Goal: Use online tool/utility: Utilize a website feature to perform a specific function

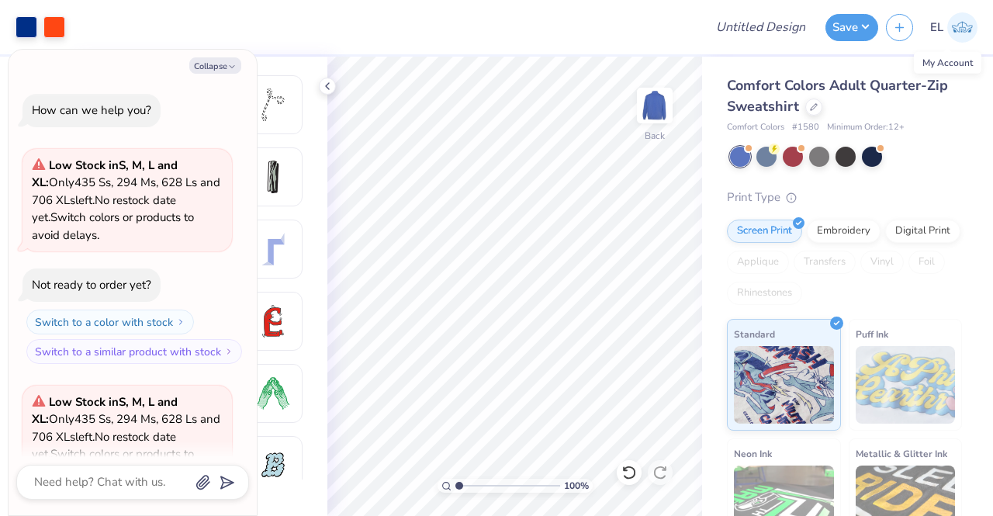
click at [955, 25] on img at bounding box center [962, 27] width 30 height 30
type textarea "x"
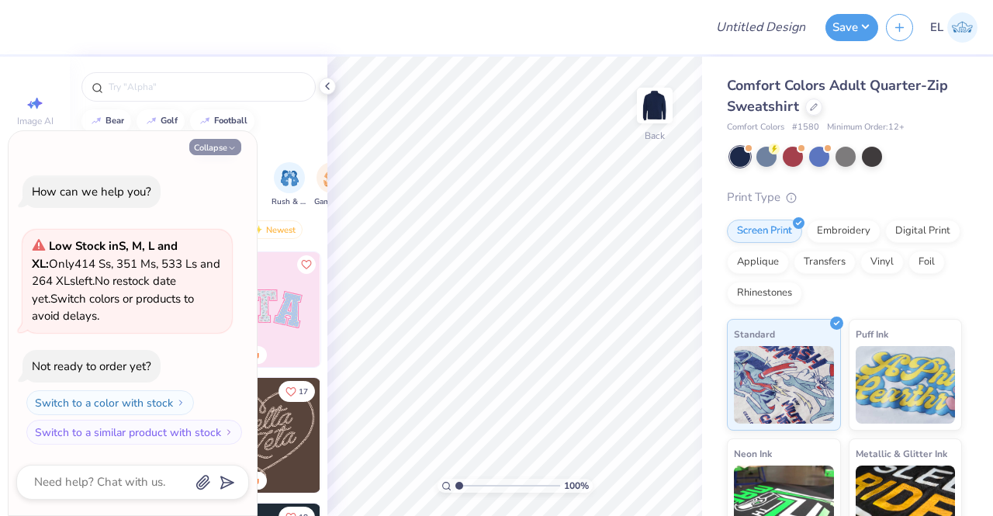
click at [217, 148] on button "Collapse" at bounding box center [215, 147] width 52 height 16
type textarea "x"
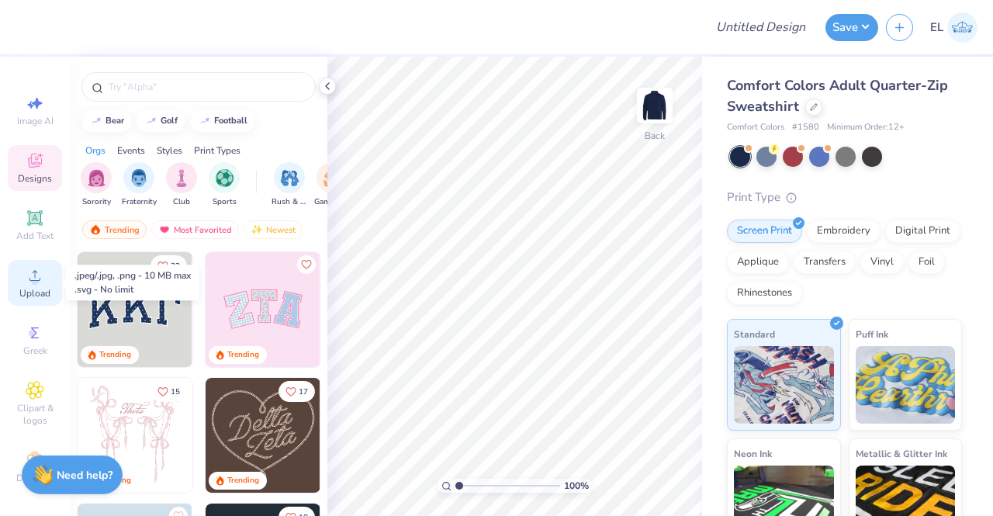
click at [30, 276] on circle at bounding box center [34, 280] width 9 height 9
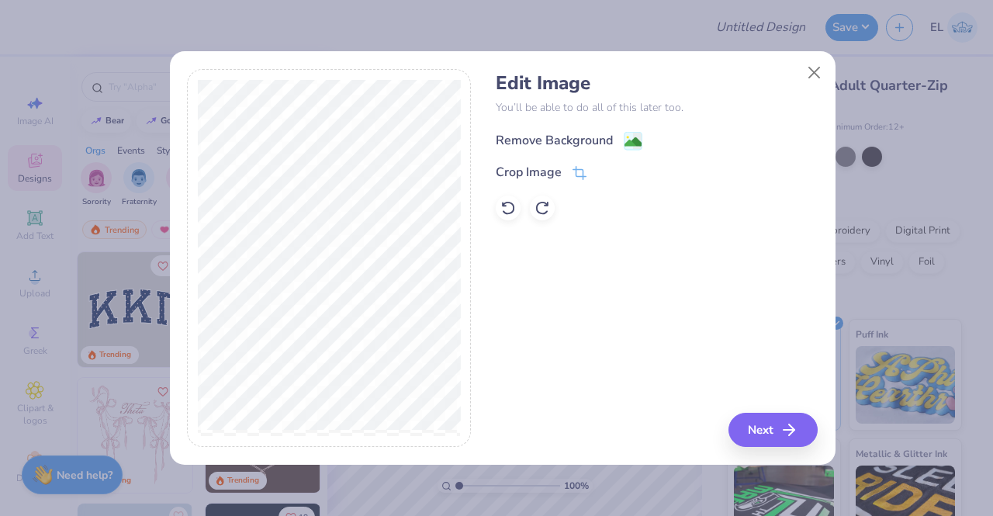
click at [585, 138] on div "Remove Background" at bounding box center [554, 140] width 117 height 19
click at [789, 430] on line "button" at bounding box center [793, 430] width 11 height 0
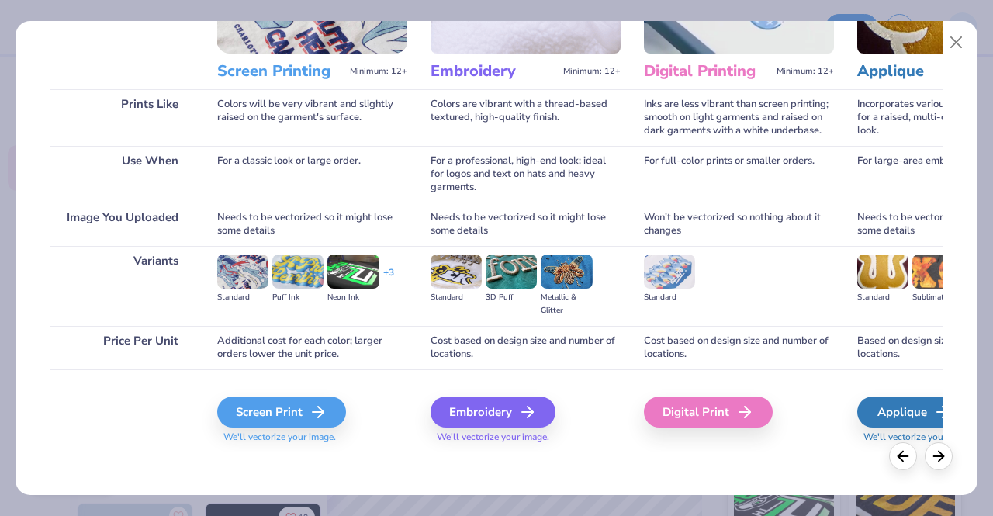
scroll to position [179, 0]
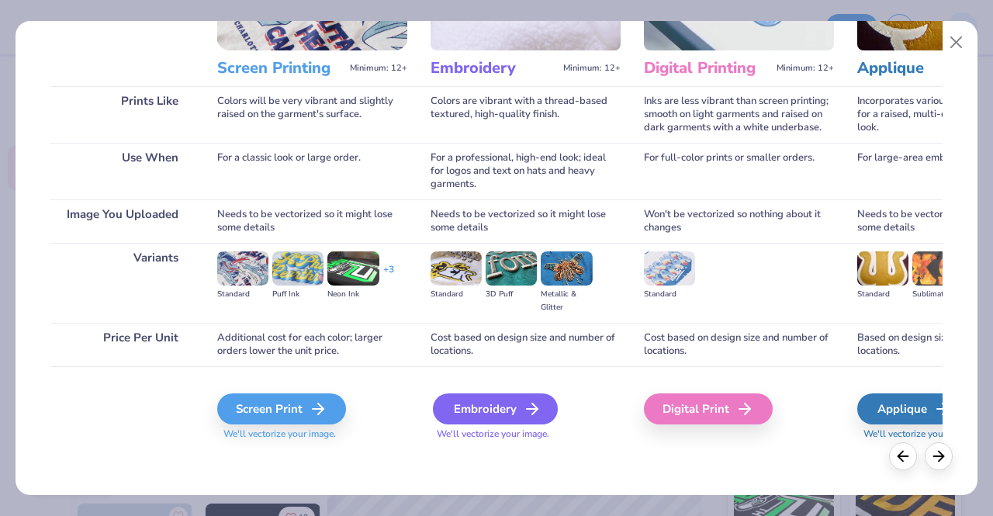
click at [499, 407] on div "Embroidery" at bounding box center [495, 408] width 125 height 31
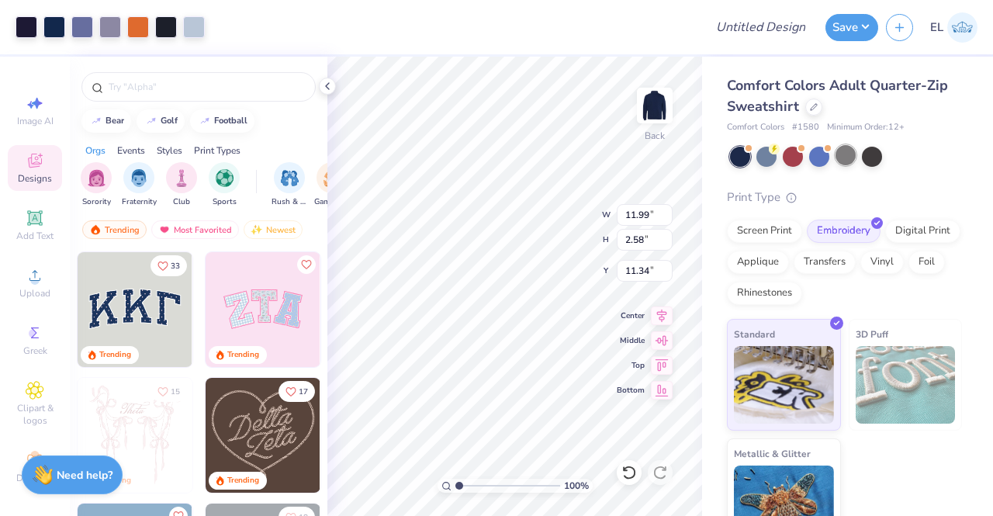
click at [848, 157] on div at bounding box center [845, 155] width 20 height 20
type input "3.00"
type input "7.04"
type input "1.51"
type input "3.00"
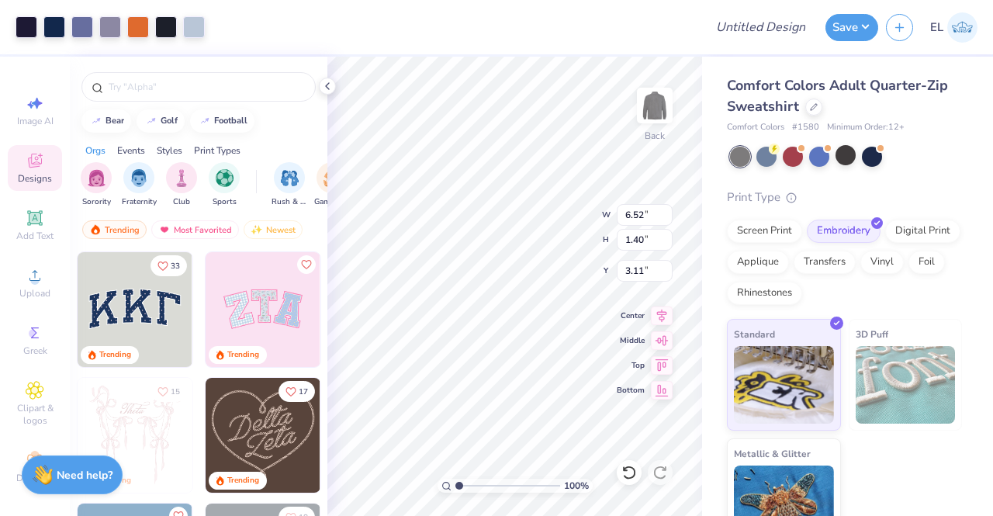
type input "6.52"
type input "1.40"
type input "3.00"
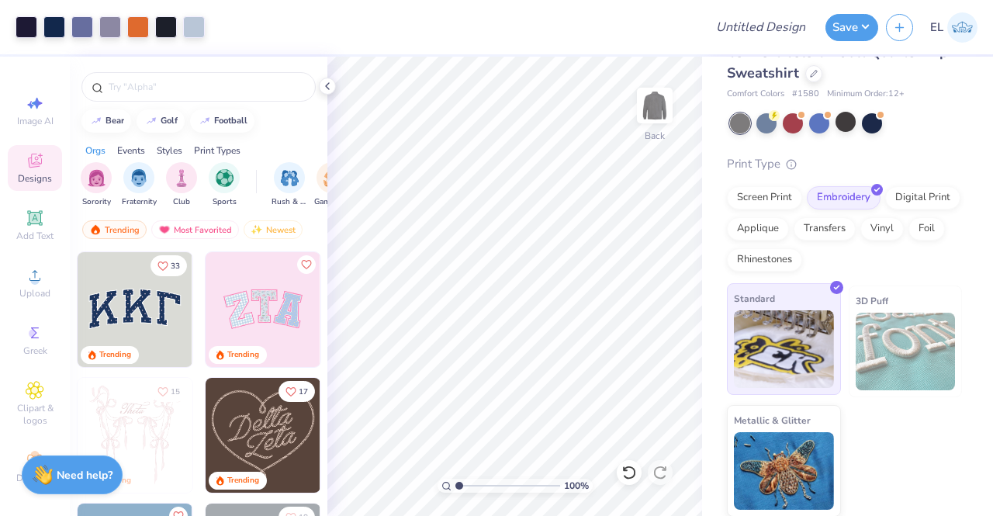
scroll to position [0, 0]
